Goal: Transaction & Acquisition: Purchase product/service

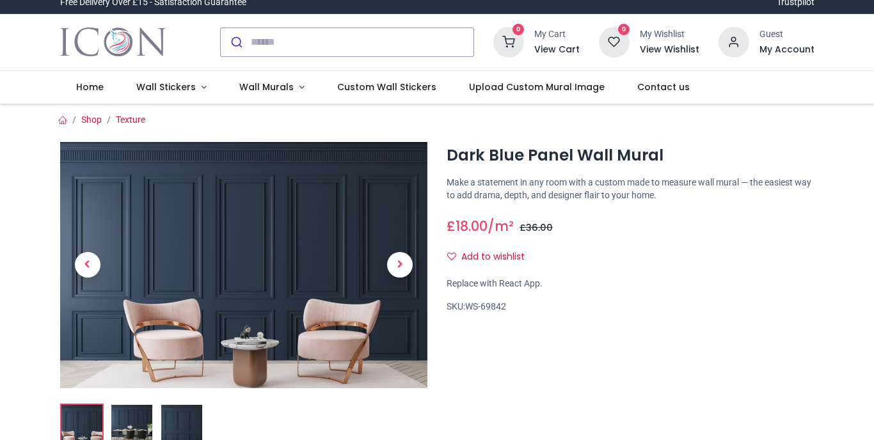
scroll to position [14, 0]
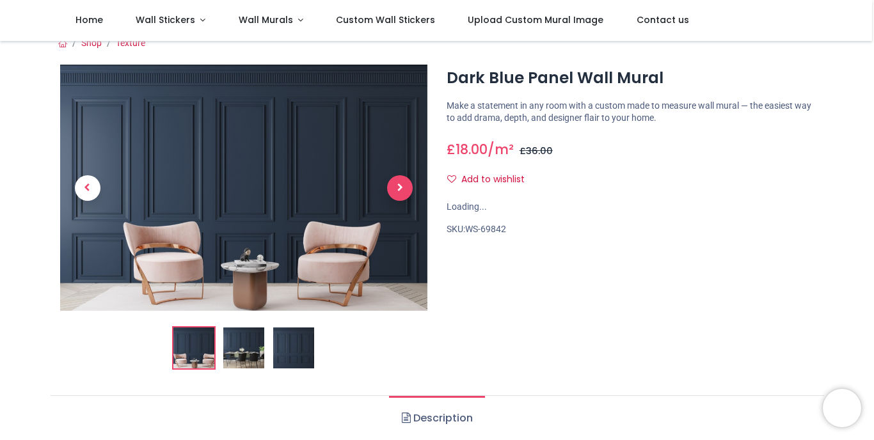
click at [407, 184] on span "Next" at bounding box center [400, 188] width 26 height 26
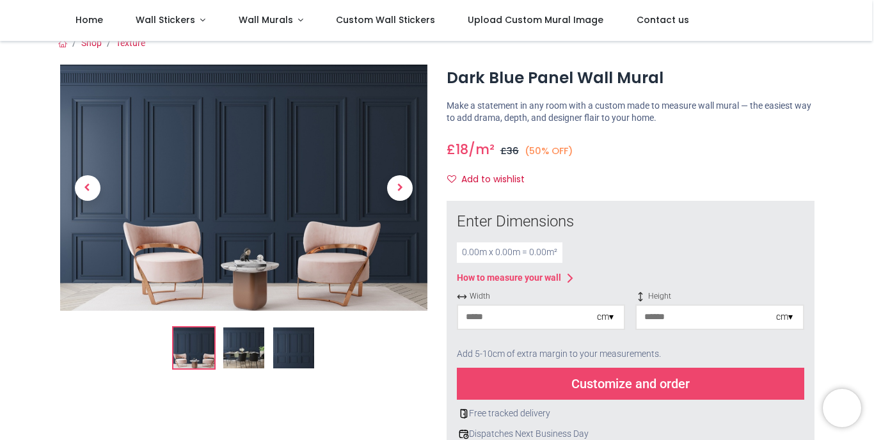
click at [407, 184] on span "Next" at bounding box center [400, 188] width 26 height 26
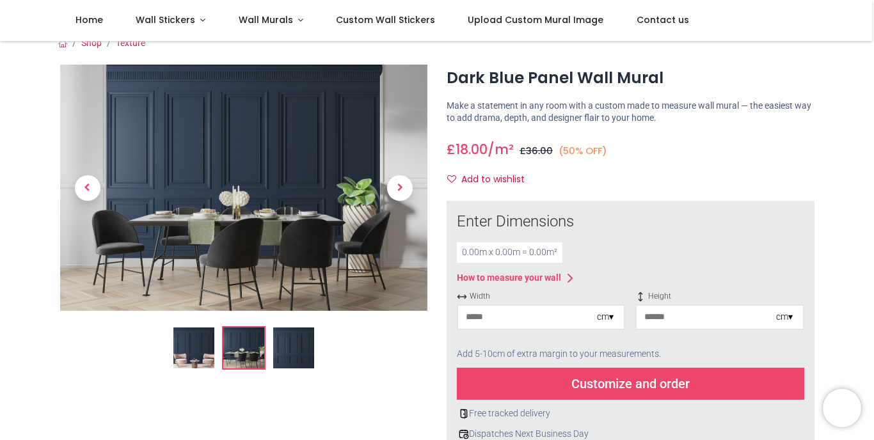
click at [407, 326] on ol at bounding box center [244, 348] width 368 height 44
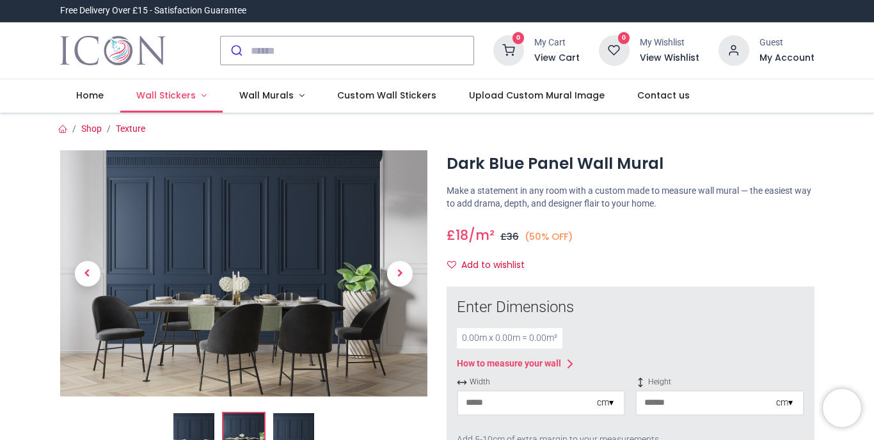
click at [186, 95] on span "Wall Stickers" at bounding box center [166, 95] width 60 height 13
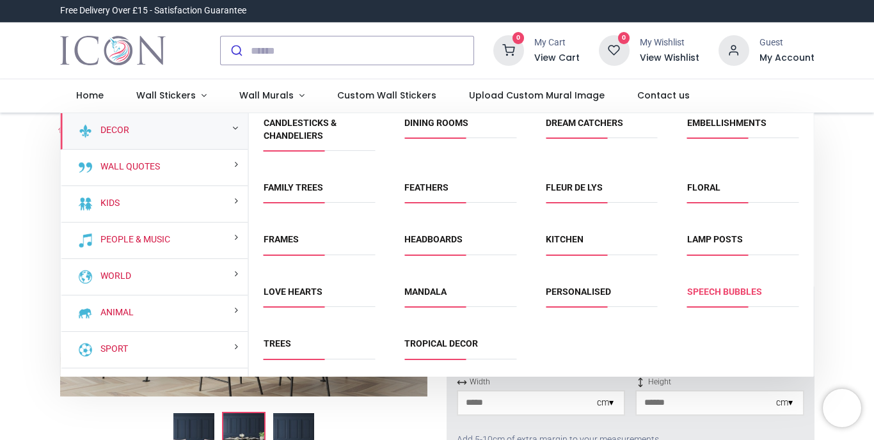
scroll to position [70, 0]
click at [598, 193] on link "Fleur de Lys" at bounding box center [574, 187] width 57 height 10
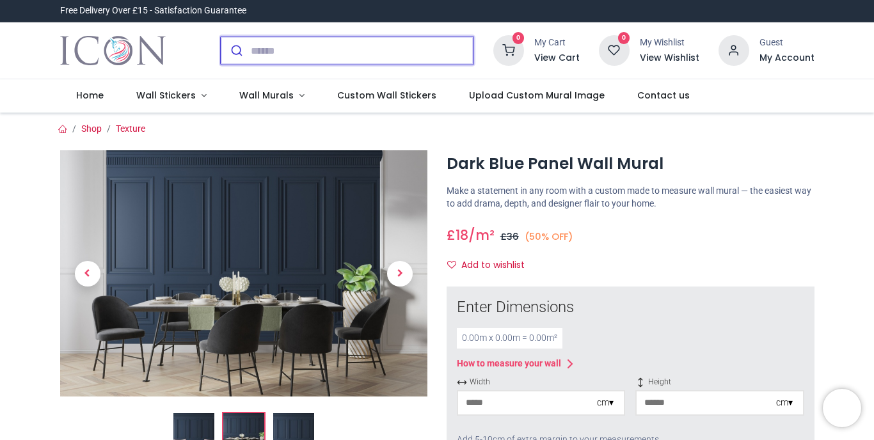
click at [282, 54] on input "search" at bounding box center [362, 50] width 223 height 28
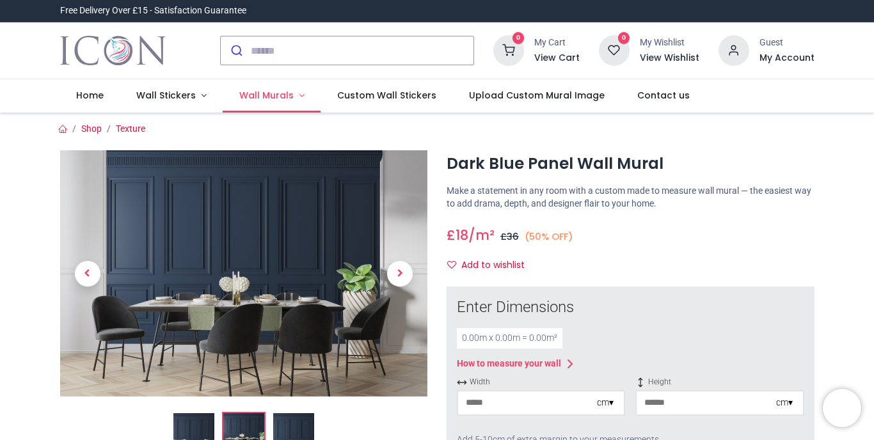
click at [279, 100] on span "Wall Murals" at bounding box center [266, 95] width 54 height 13
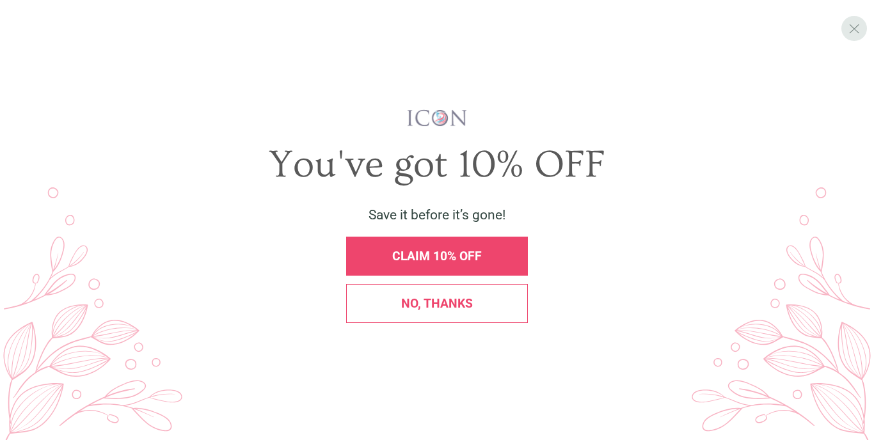
click at [856, 38] on div "X" at bounding box center [853, 28] width 25 height 25
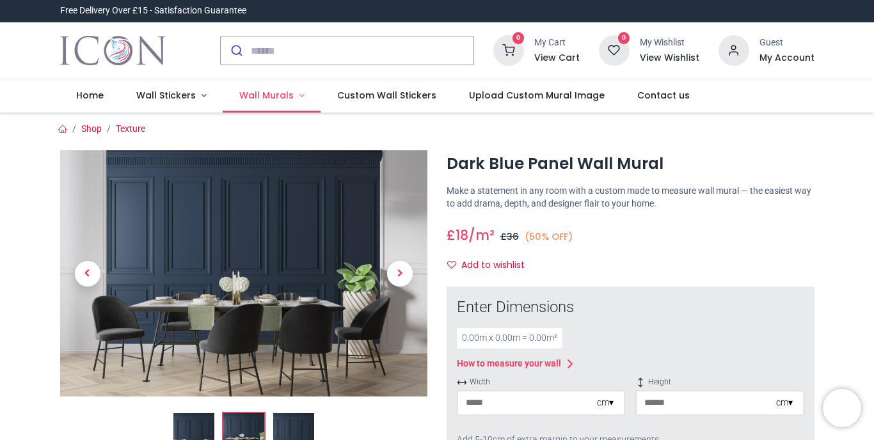
click at [274, 93] on span "Wall Murals" at bounding box center [266, 95] width 54 height 13
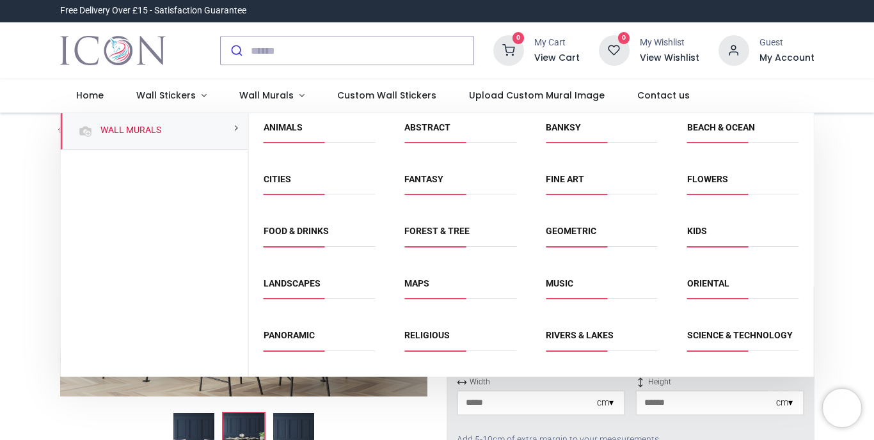
scroll to position [0, 0]
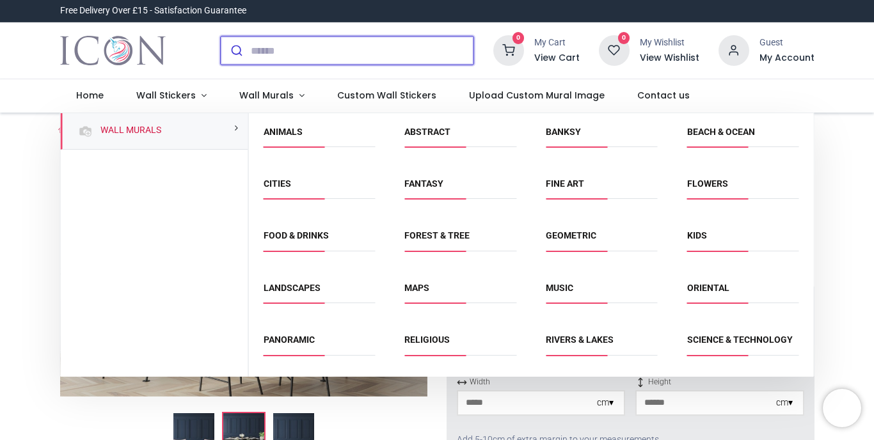
click at [336, 56] on input "search" at bounding box center [362, 50] width 223 height 28
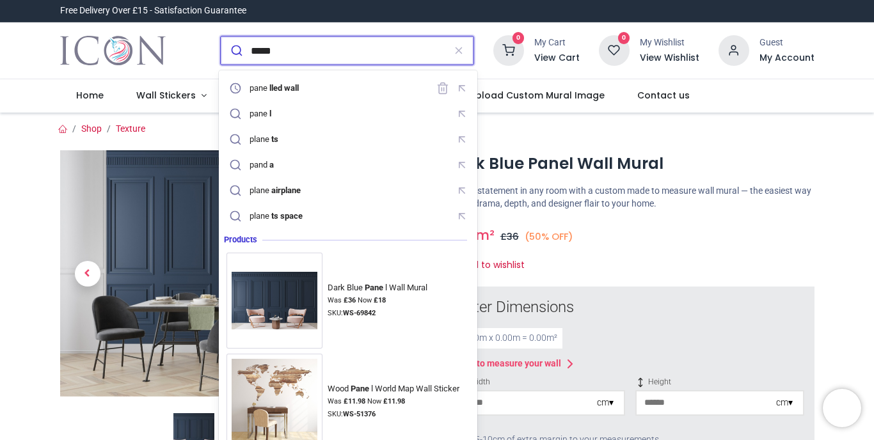
type input "*****"
click at [234, 51] on button "submit" at bounding box center [236, 50] width 30 height 28
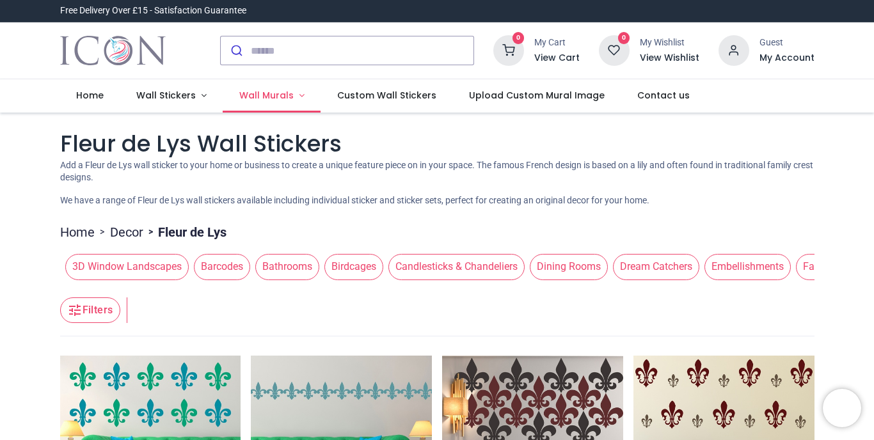
click at [304, 96] on link "Wall Murals" at bounding box center [272, 95] width 98 height 33
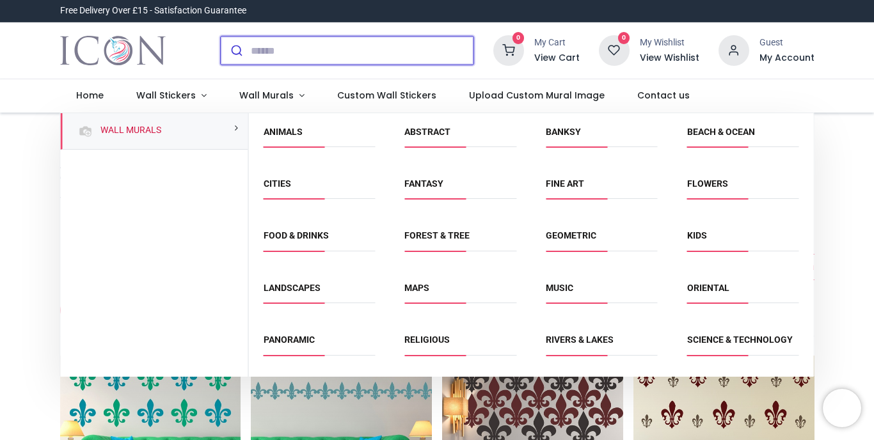
click at [342, 56] on input "search" at bounding box center [362, 50] width 223 height 28
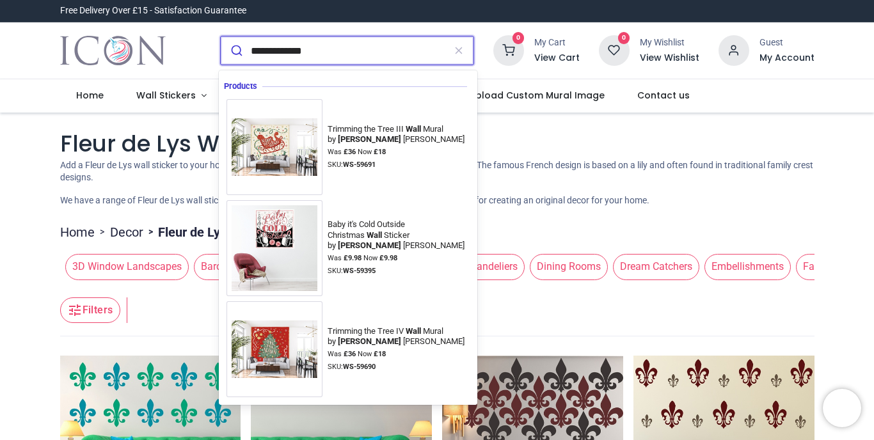
type input "**********"
click at [234, 51] on button "submit" at bounding box center [236, 50] width 30 height 28
